Goal: Task Accomplishment & Management: Use online tool/utility

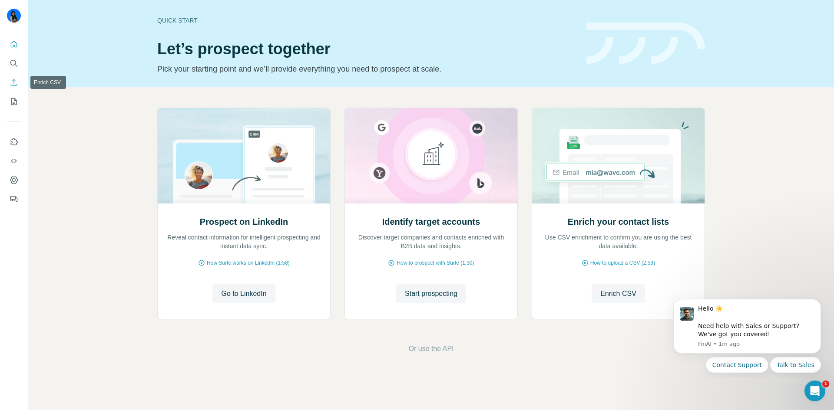
click at [17, 82] on icon "Enrich CSV" at bounding box center [14, 82] width 9 height 9
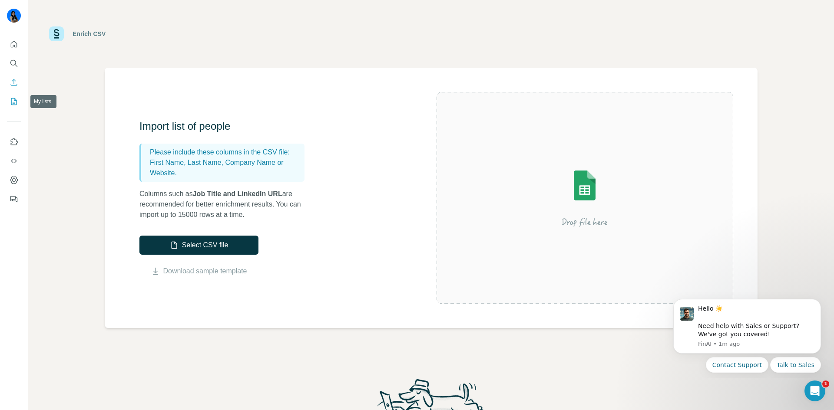
click at [14, 98] on icon "My lists" at bounding box center [14, 101] width 6 height 7
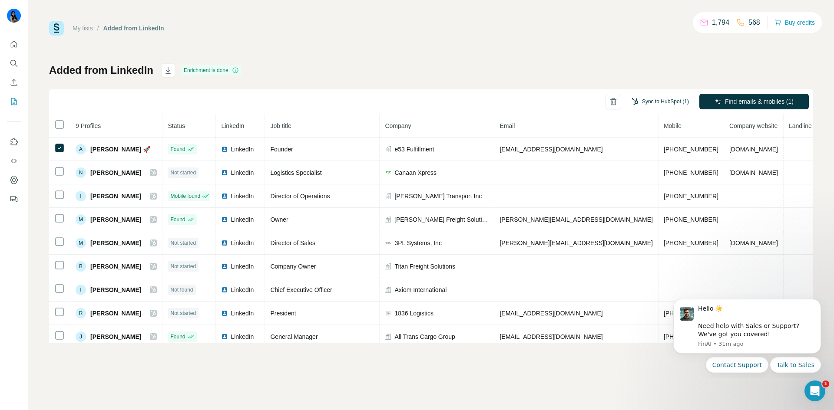
click at [650, 102] on button "Sync to HubSpot (1)" at bounding box center [659, 101] width 69 height 13
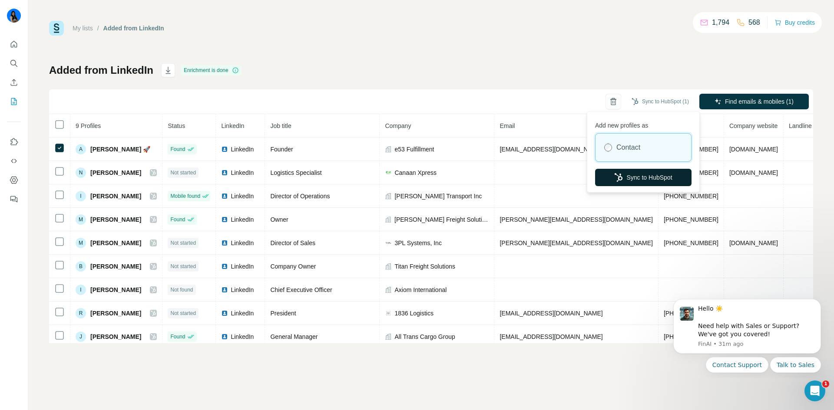
click at [657, 170] on button "Sync to HubSpot" at bounding box center [643, 177] width 96 height 17
